Goal: Find specific page/section: Find specific page/section

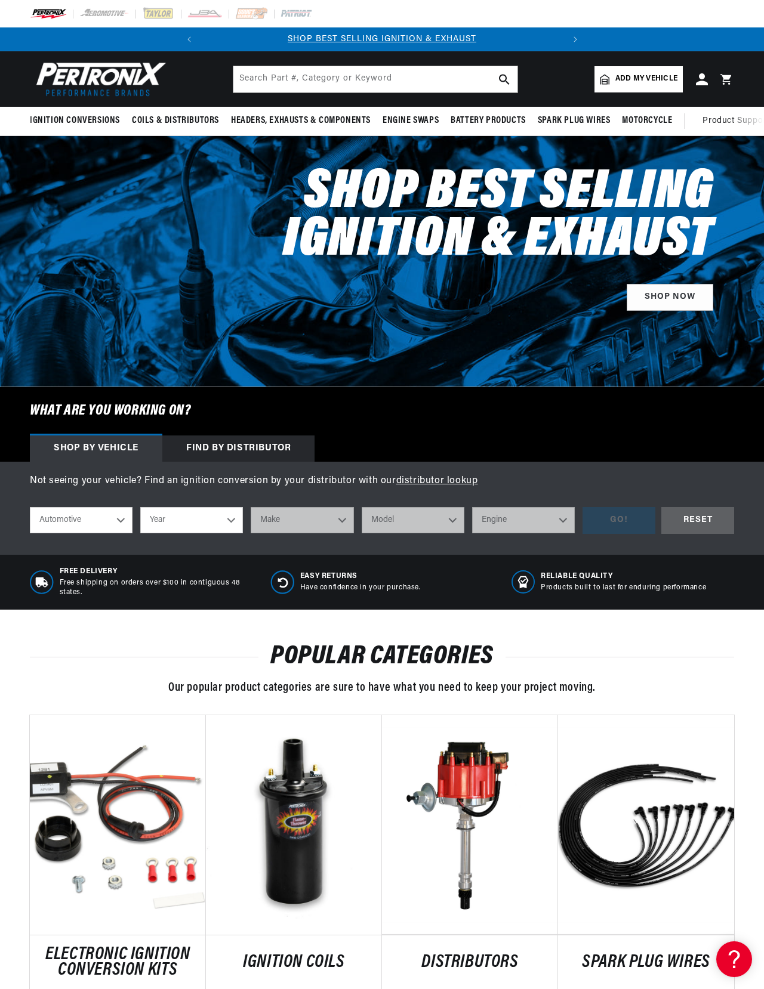
click at [218, 533] on select "Year 2026 2025 2024 2023 2022 2021 2020 2019 2018 2017 2016 2015 2014 2013 2012…" at bounding box center [191, 520] width 103 height 26
select select "1971"
click at [323, 533] on select "Make Alfa Romeo American Motors Aston Martin Audi Austin Avanti BMW Buick Cadil…" at bounding box center [302, 520] width 103 height 26
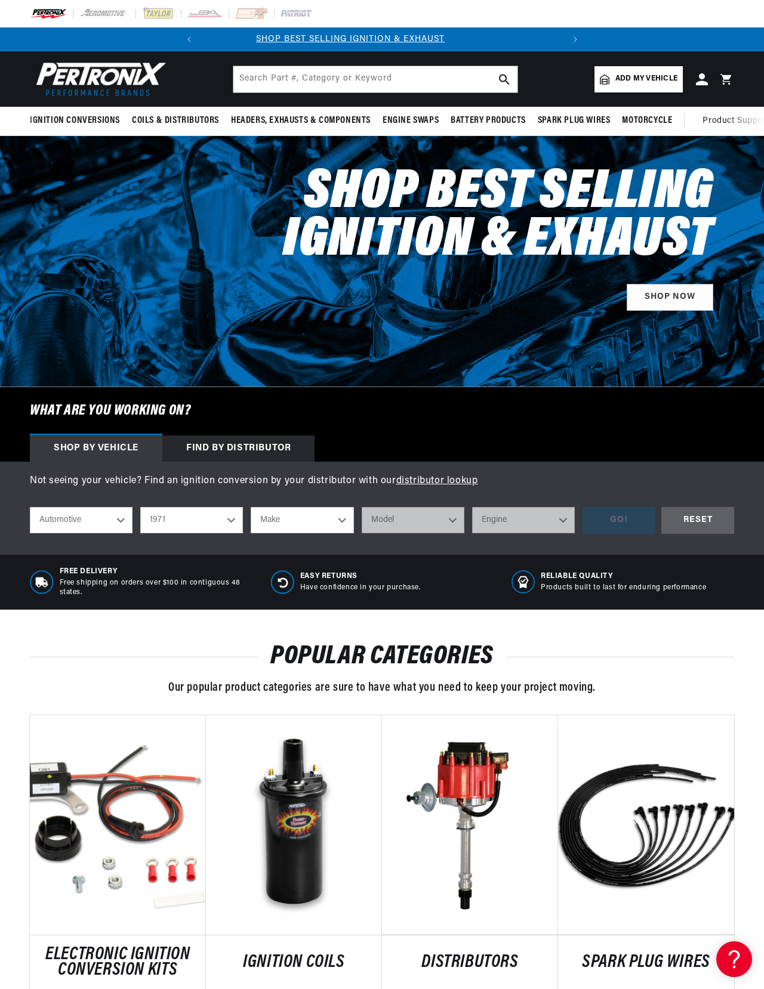
scroll to position [0, 0]
select select "Volkswagen"
click at [420, 533] on select "Model 411 Beetle Fastback Karmann Ghia Squareback Super Beetle" at bounding box center [413, 520] width 103 height 26
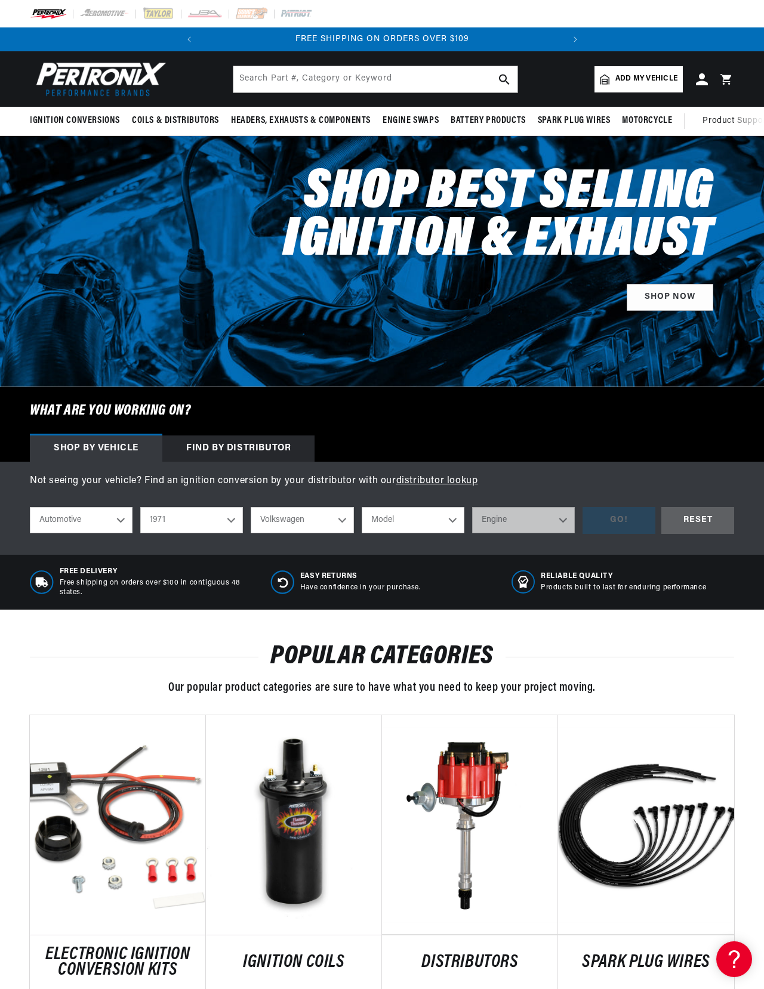
select select "411"
click at [515, 533] on select "Engine 1.7L 4" at bounding box center [523, 520] width 103 height 26
select select "4"
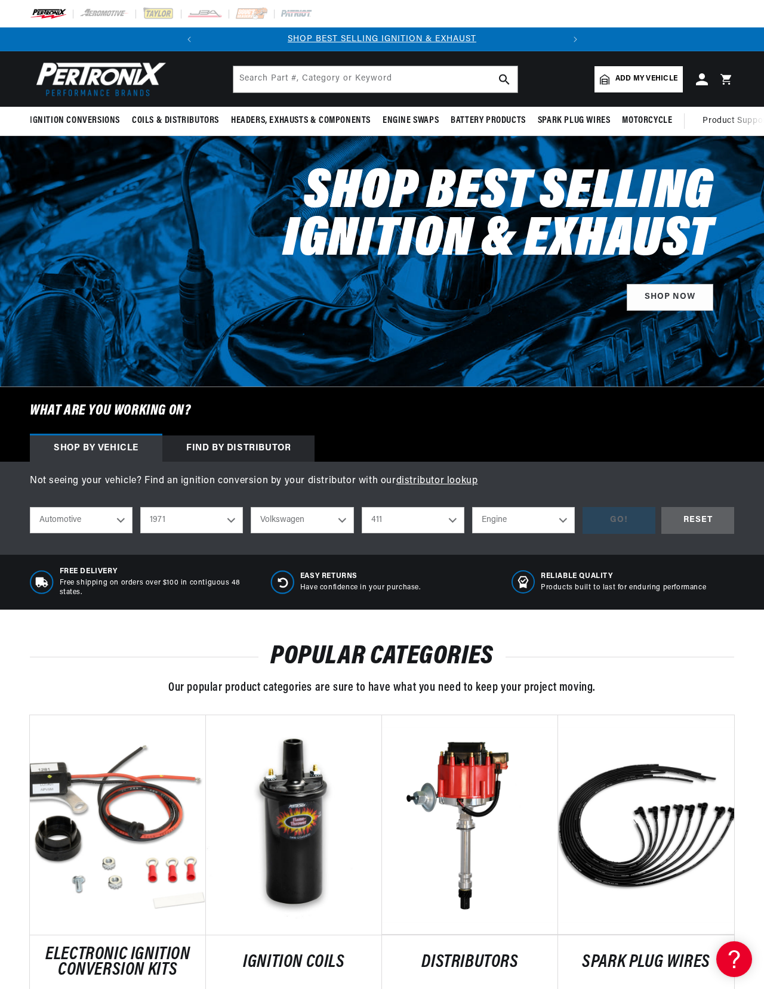
select select "4"
click at [588, 534] on div "GO!" at bounding box center [618, 520] width 73 height 27
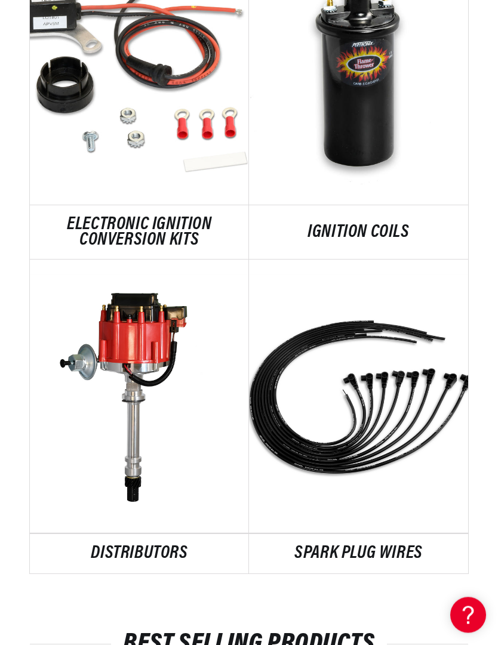
scroll to position [856, 0]
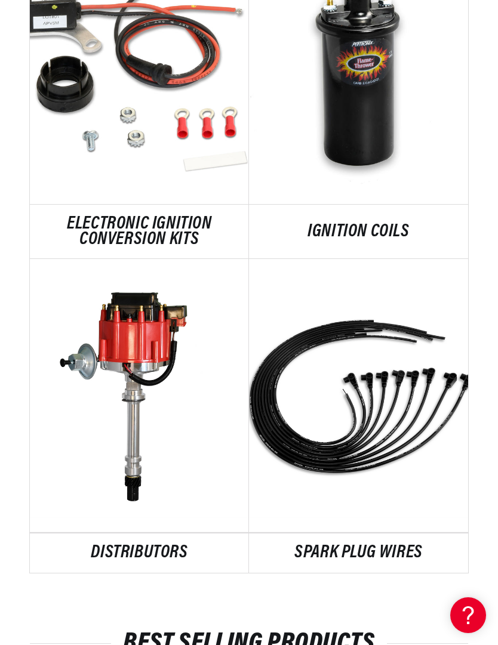
click at [165, 545] on link "DISTRIBUTORS" at bounding box center [139, 553] width 219 height 16
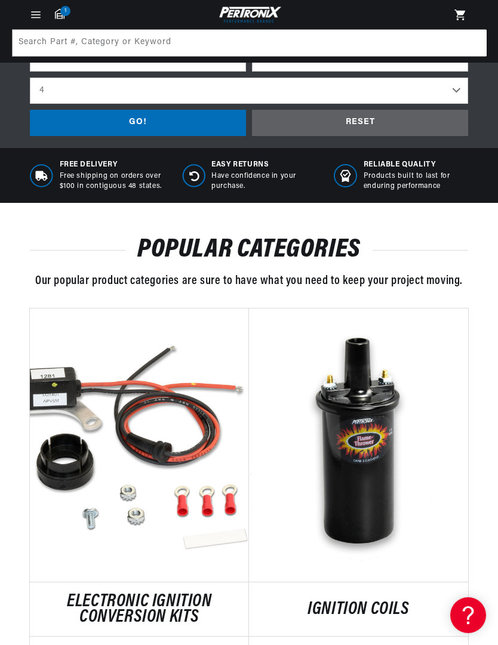
scroll to position [335, 0]
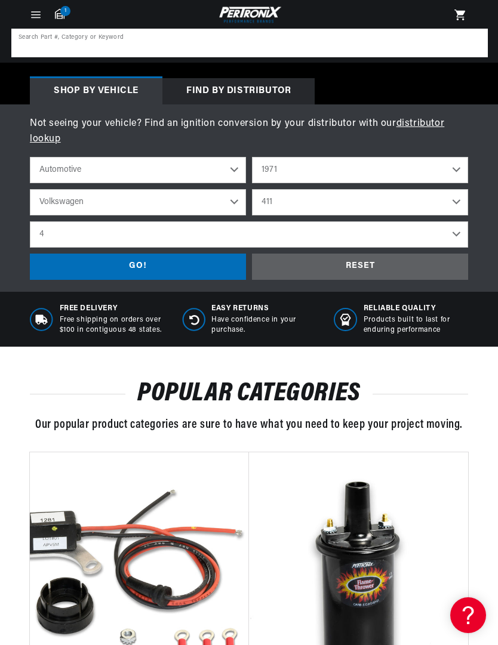
click at [187, 41] on input at bounding box center [250, 43] width 474 height 26
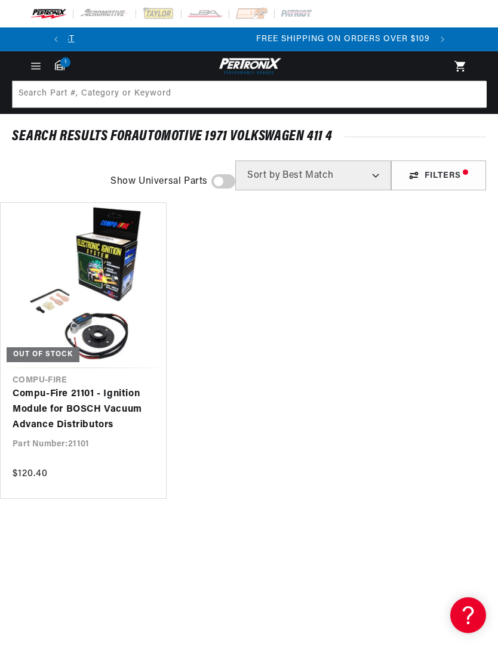
scroll to position [0, 362]
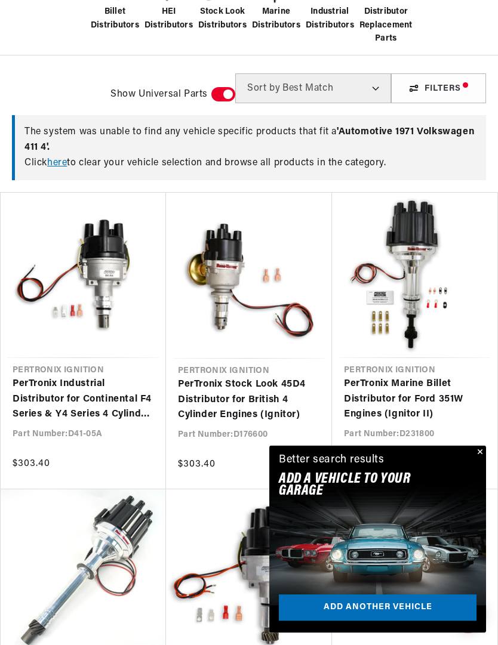
scroll to position [330, 0]
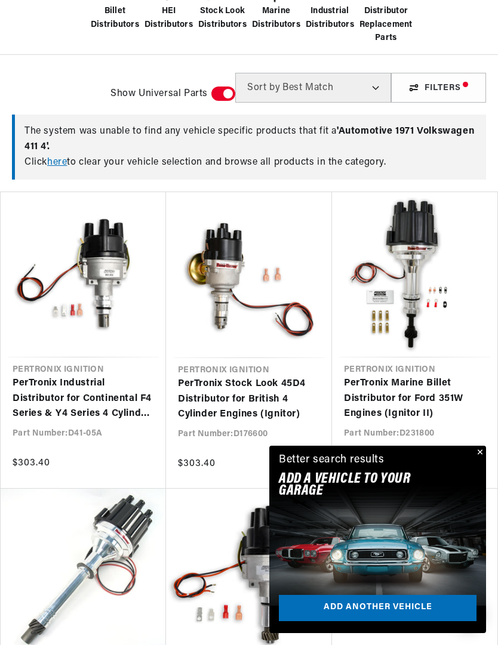
click at [479, 460] on button "Close" at bounding box center [478, 453] width 14 height 14
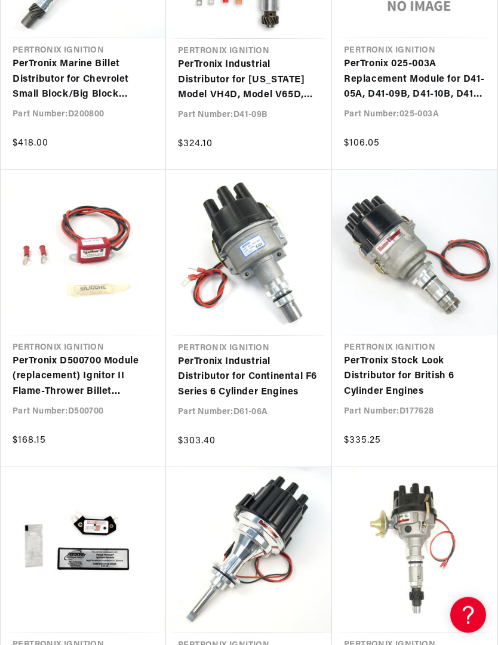
scroll to position [947, 0]
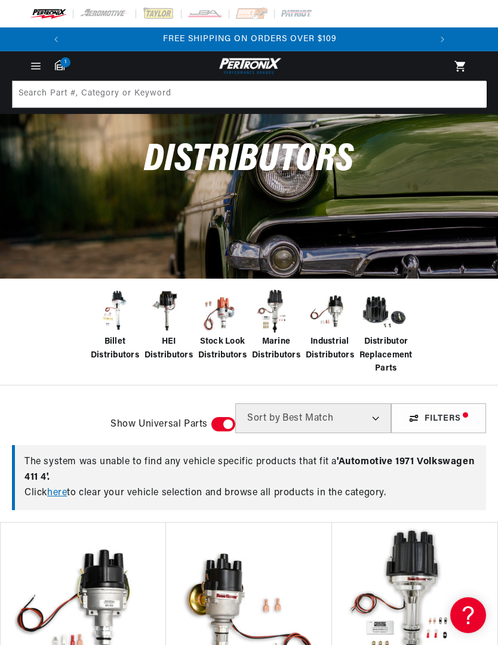
click at [63, 494] on link "here" at bounding box center [57, 493] width 20 height 10
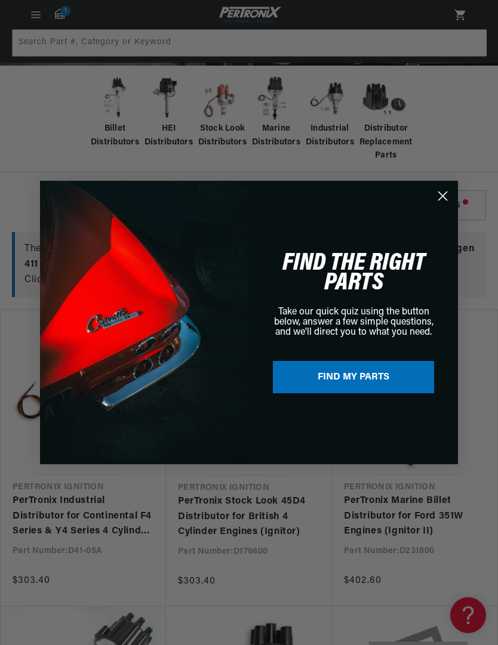
click at [447, 206] on circle "Close dialog" at bounding box center [442, 196] width 20 height 20
